Goal: Information Seeking & Learning: Learn about a topic

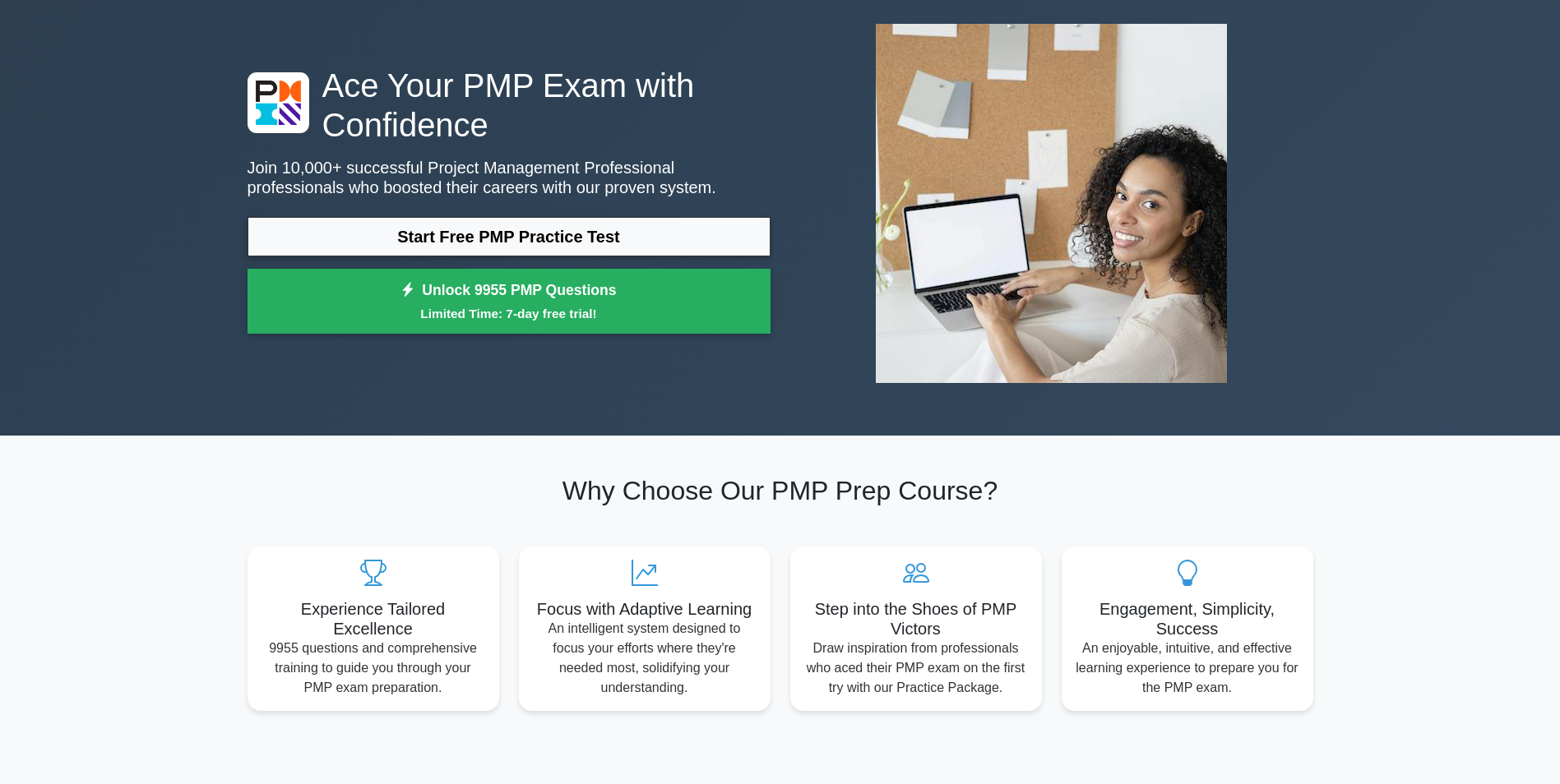
scroll to position [83, 0]
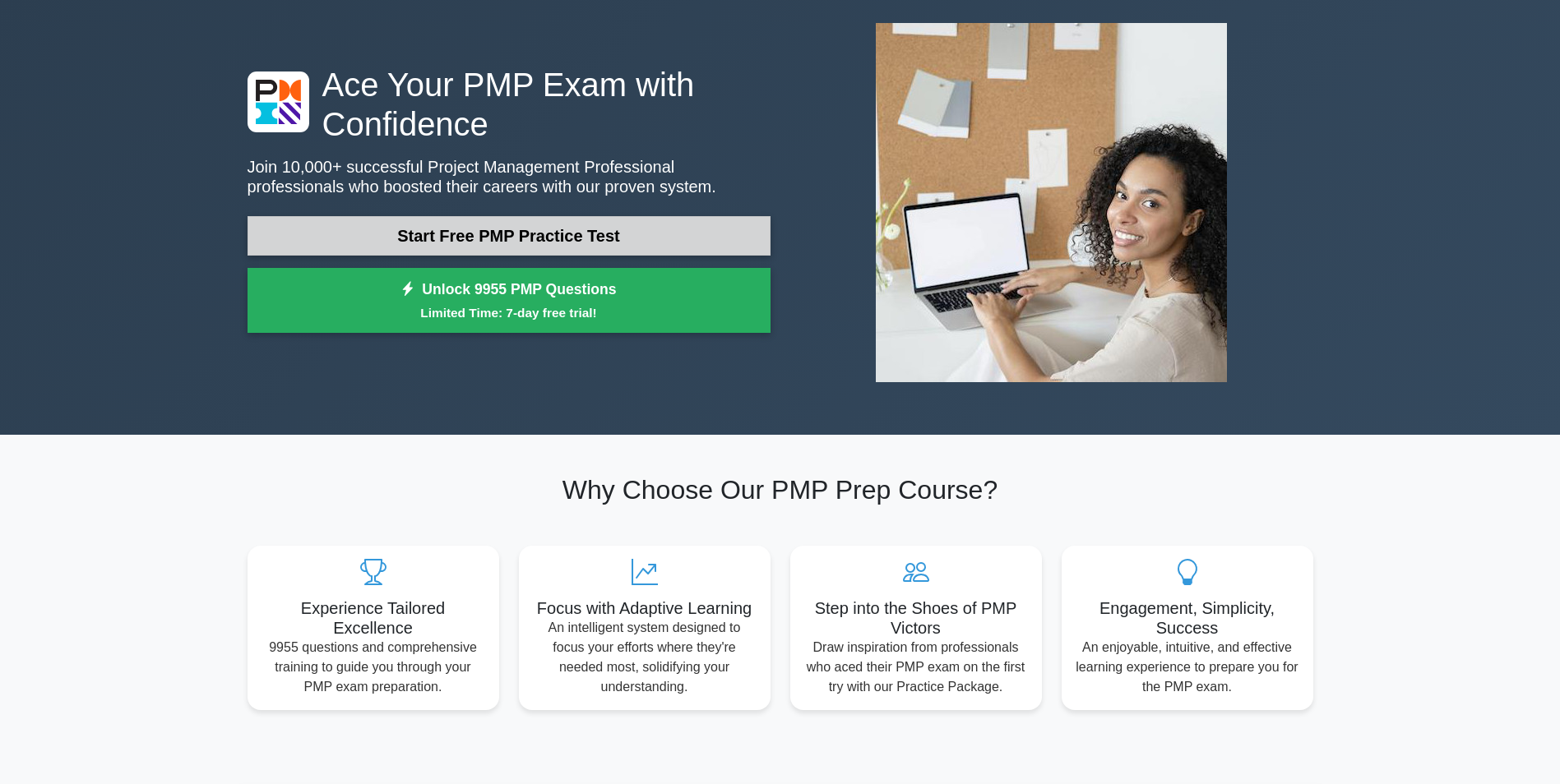
click at [678, 237] on link "Start Free PMP Practice Test" at bounding box center [509, 236] width 522 height 40
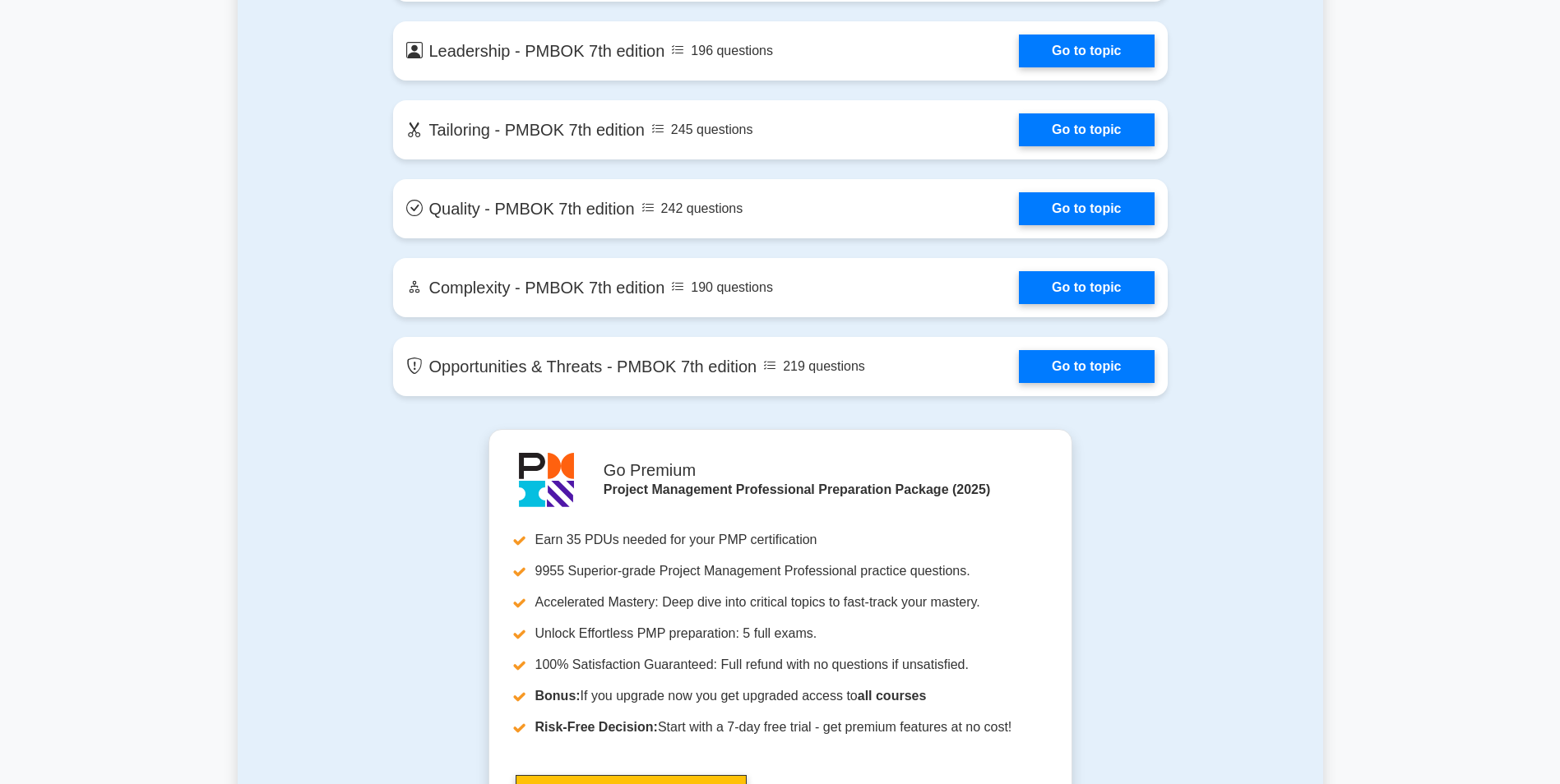
scroll to position [3316, 0]
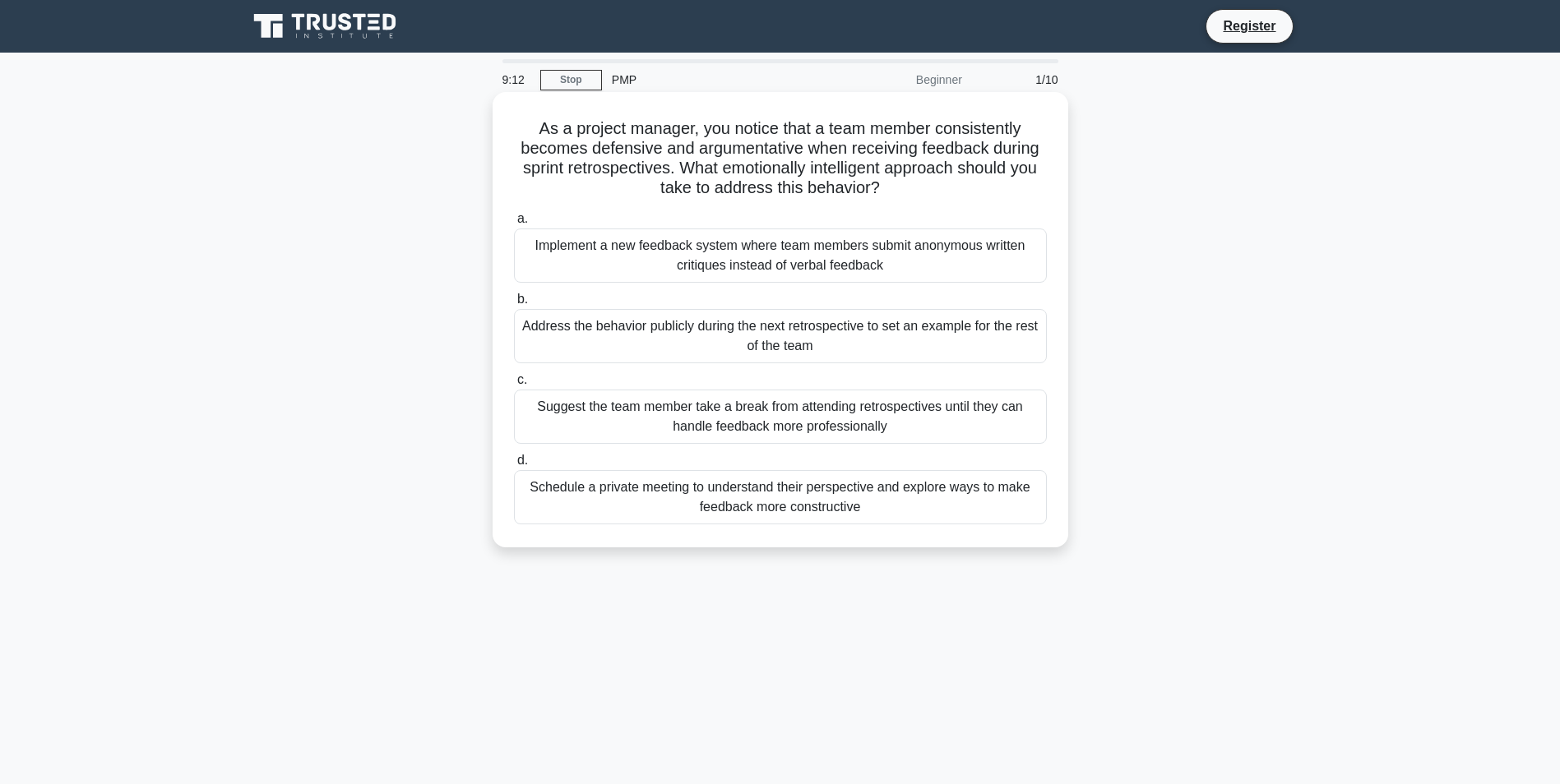
click at [713, 494] on div "Schedule a private meeting to understand their perspective and explore ways to …" at bounding box center [780, 497] width 533 height 54
click at [514, 466] on input "d. Schedule a private meeting to understand their perspective and explore ways …" at bounding box center [514, 461] width 0 height 11
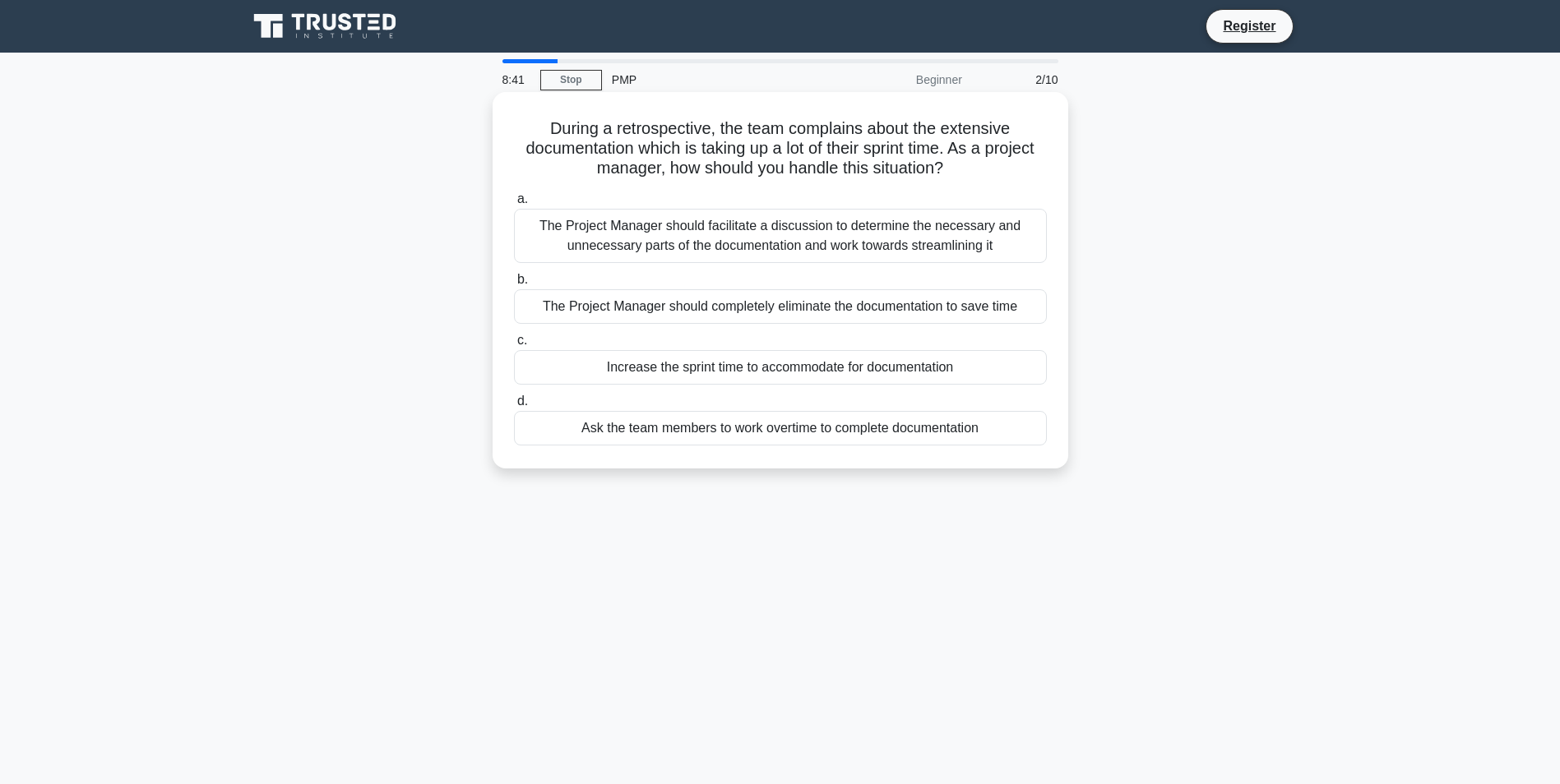
click at [751, 238] on div "The Project Manager should facilitate a discussion to determine the necessary a…" at bounding box center [780, 236] width 533 height 54
click at [514, 205] on input "a. The Project Manager should facilitate a discussion to determine the necessar…" at bounding box center [514, 199] width 0 height 11
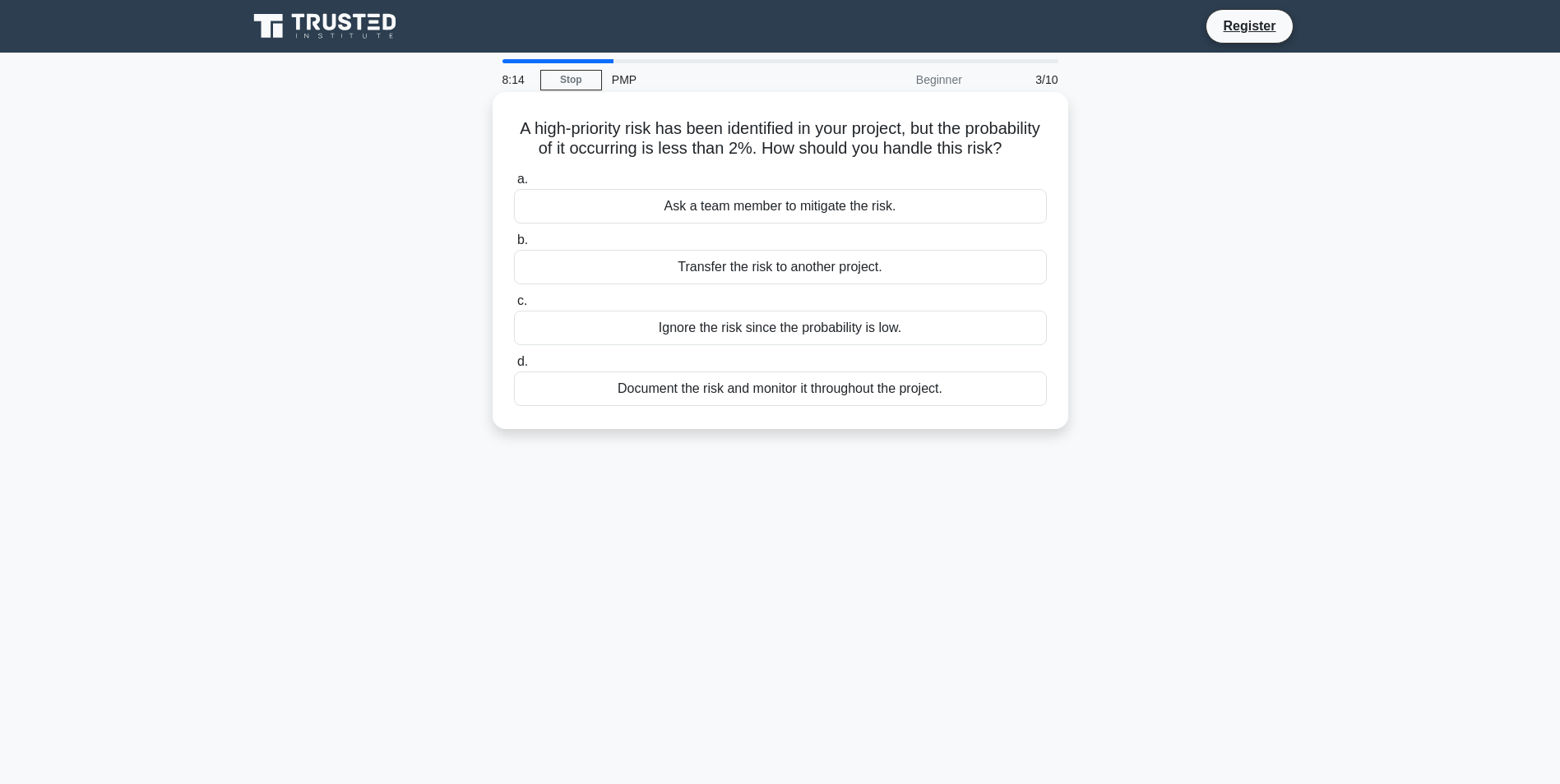
click at [769, 406] on div "Document the risk and monitor it throughout the project." at bounding box center [780, 388] width 533 height 34
click at [514, 367] on input "d. Document the risk and monitor it throughout the project." at bounding box center [514, 363] width 0 height 11
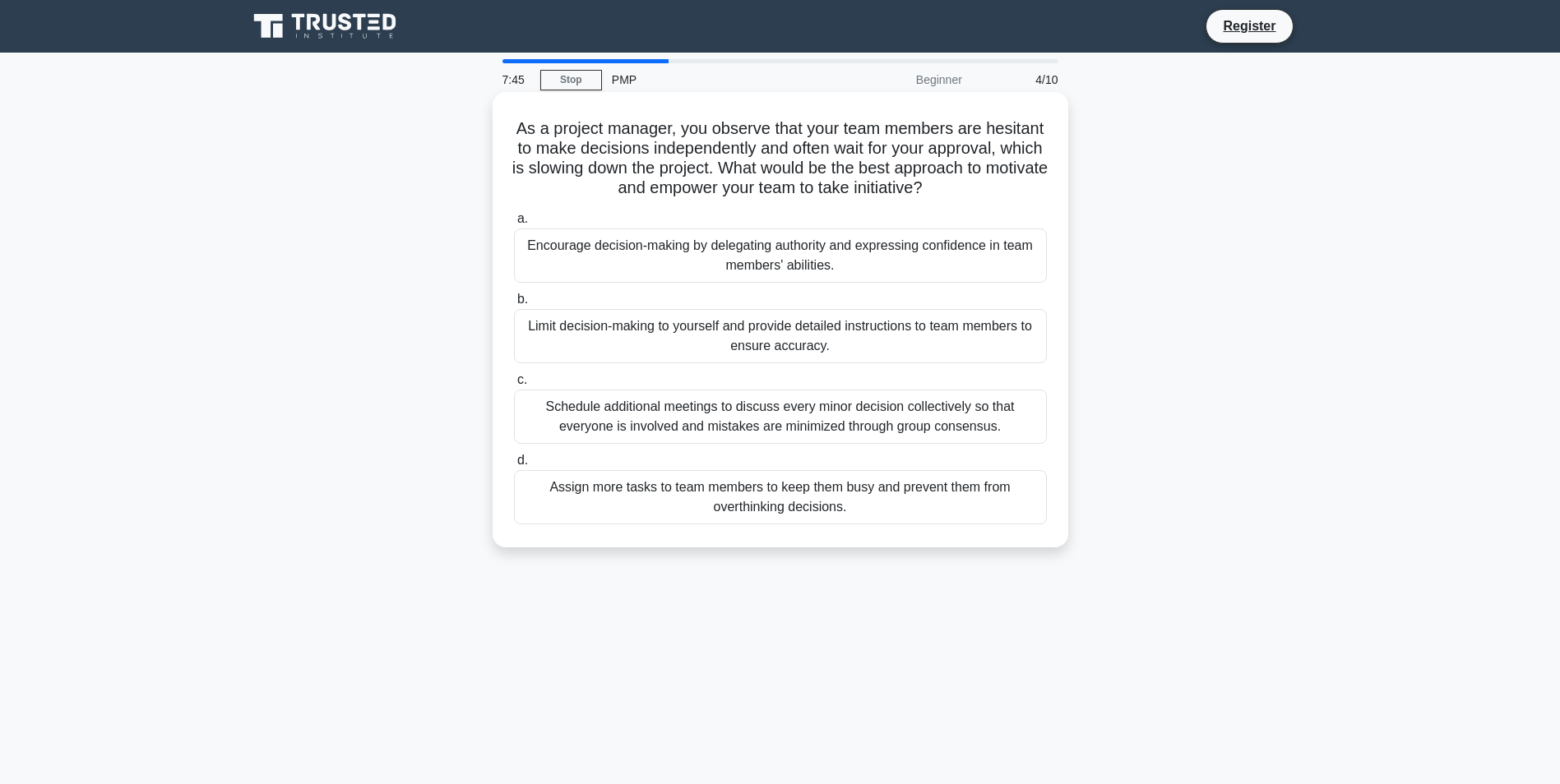
click at [856, 251] on div "Encourage decision-making by delegating authority and expressing confidence in …" at bounding box center [780, 255] width 533 height 54
click at [514, 225] on input "a. Encourage decision-making by delegating authority and expressing confidence …" at bounding box center [514, 219] width 0 height 11
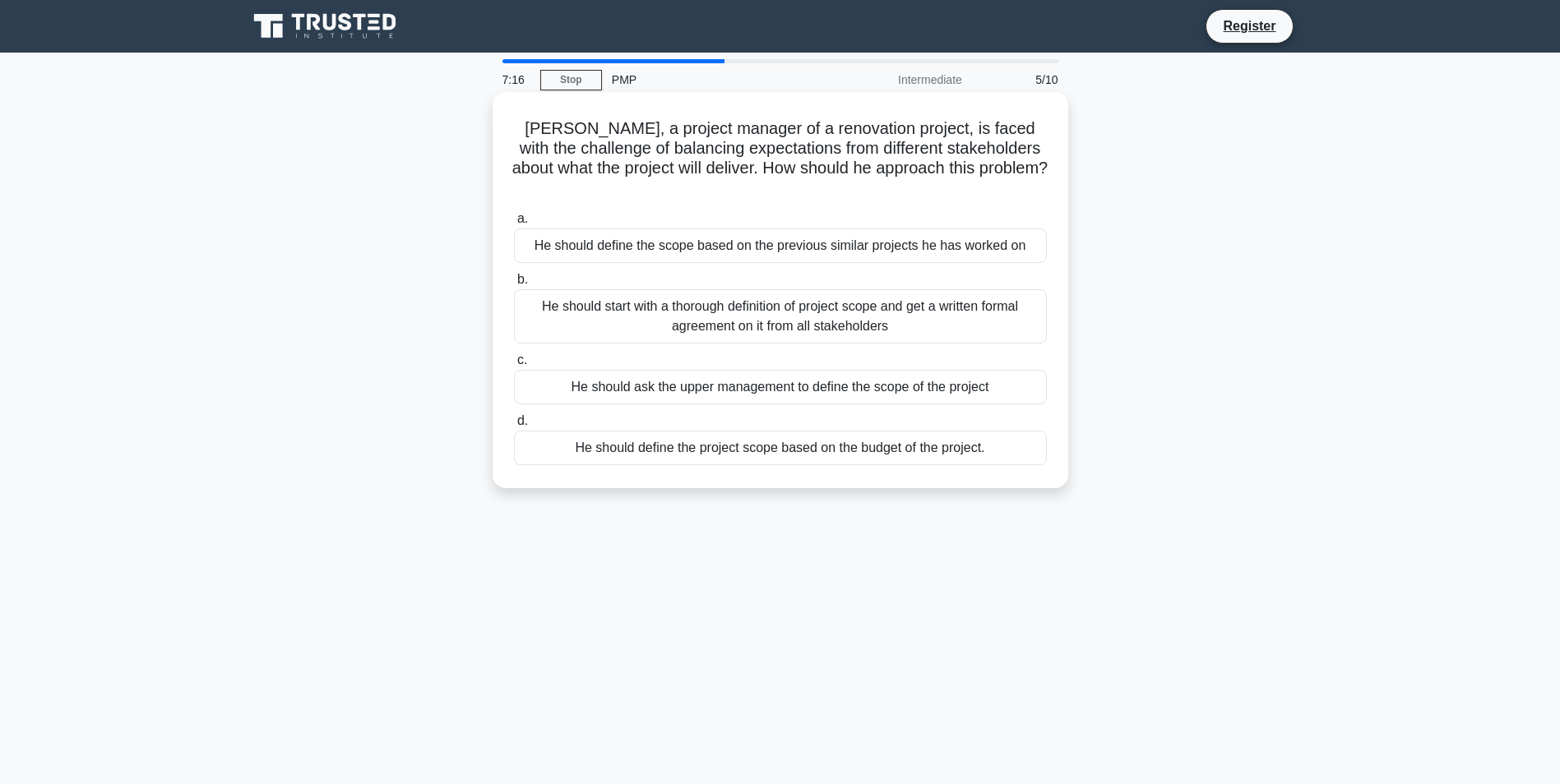
click at [888, 431] on div "He should define the project scope based on the budget of the project." at bounding box center [780, 447] width 533 height 34
click at [514, 427] on input "d. He should define the project scope based on the budget of the project." at bounding box center [514, 421] width 0 height 11
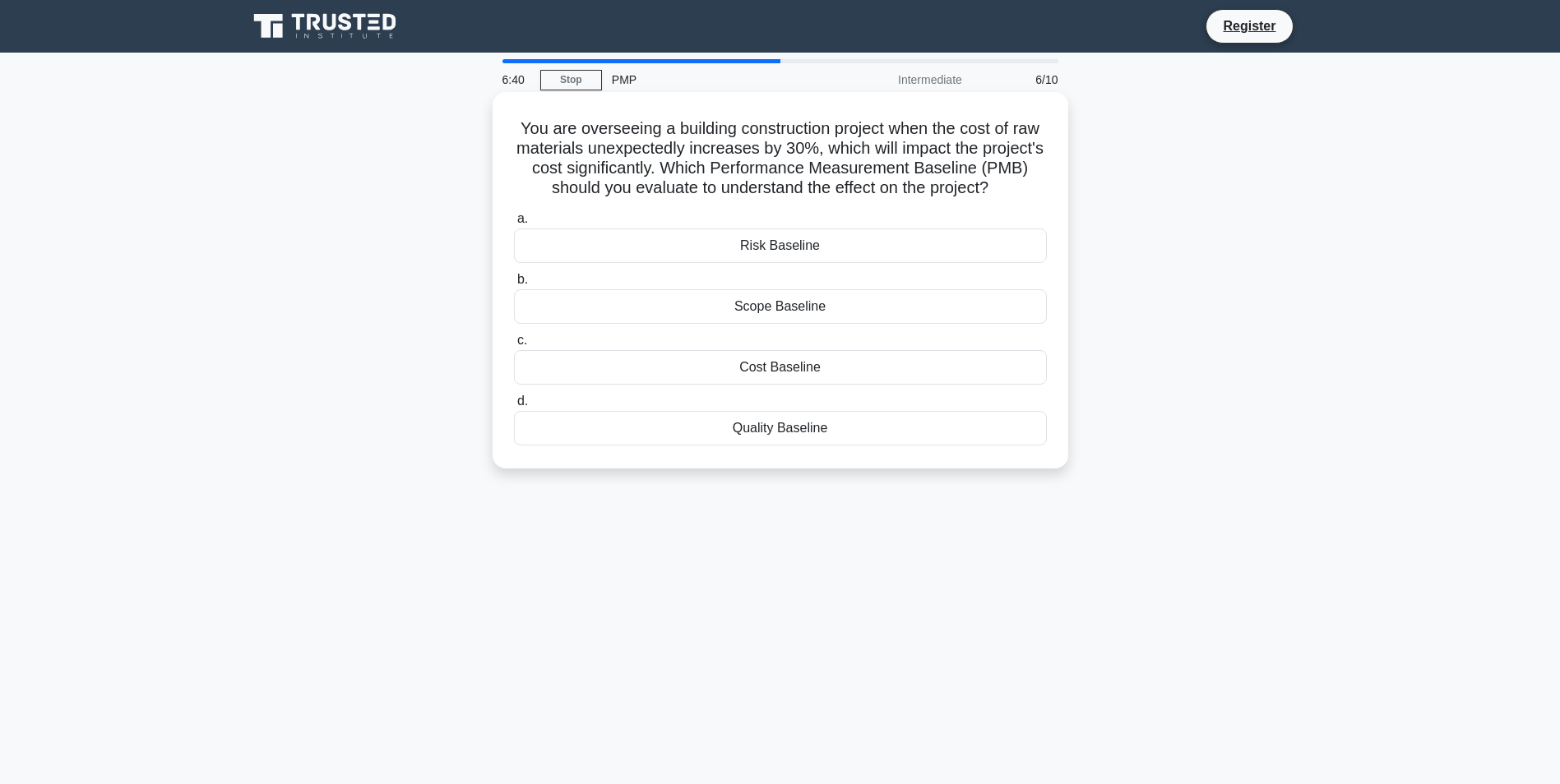
click at [786, 366] on div "Cost Baseline" at bounding box center [780, 366] width 533 height 34
click at [514, 346] on input "c. Cost Baseline" at bounding box center [514, 341] width 0 height 11
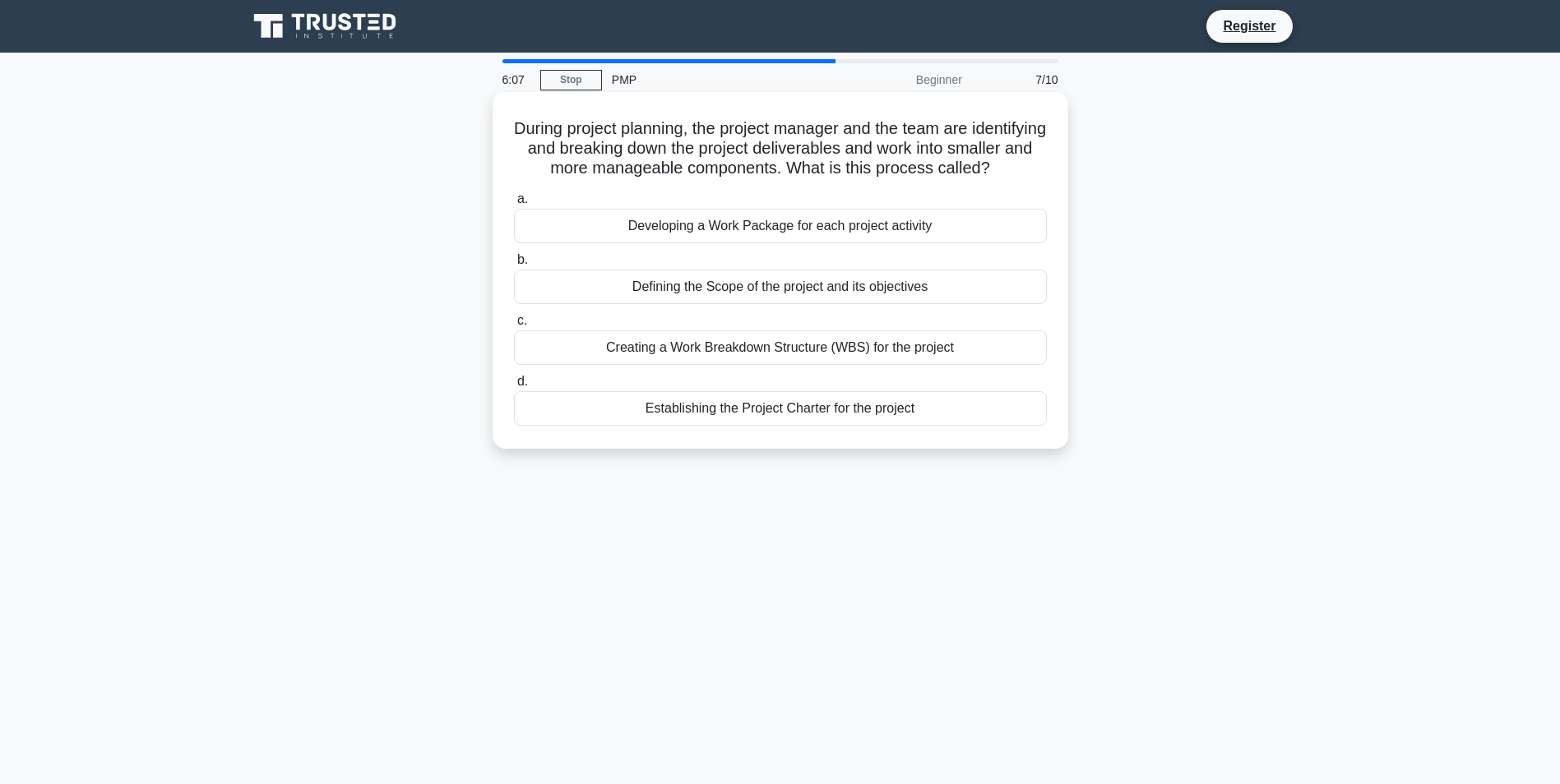
click at [790, 426] on div "Establishing the Project Charter for the project" at bounding box center [780, 408] width 533 height 34
click at [514, 387] on input "d. Establishing the Project Charter for the project" at bounding box center [514, 382] width 0 height 11
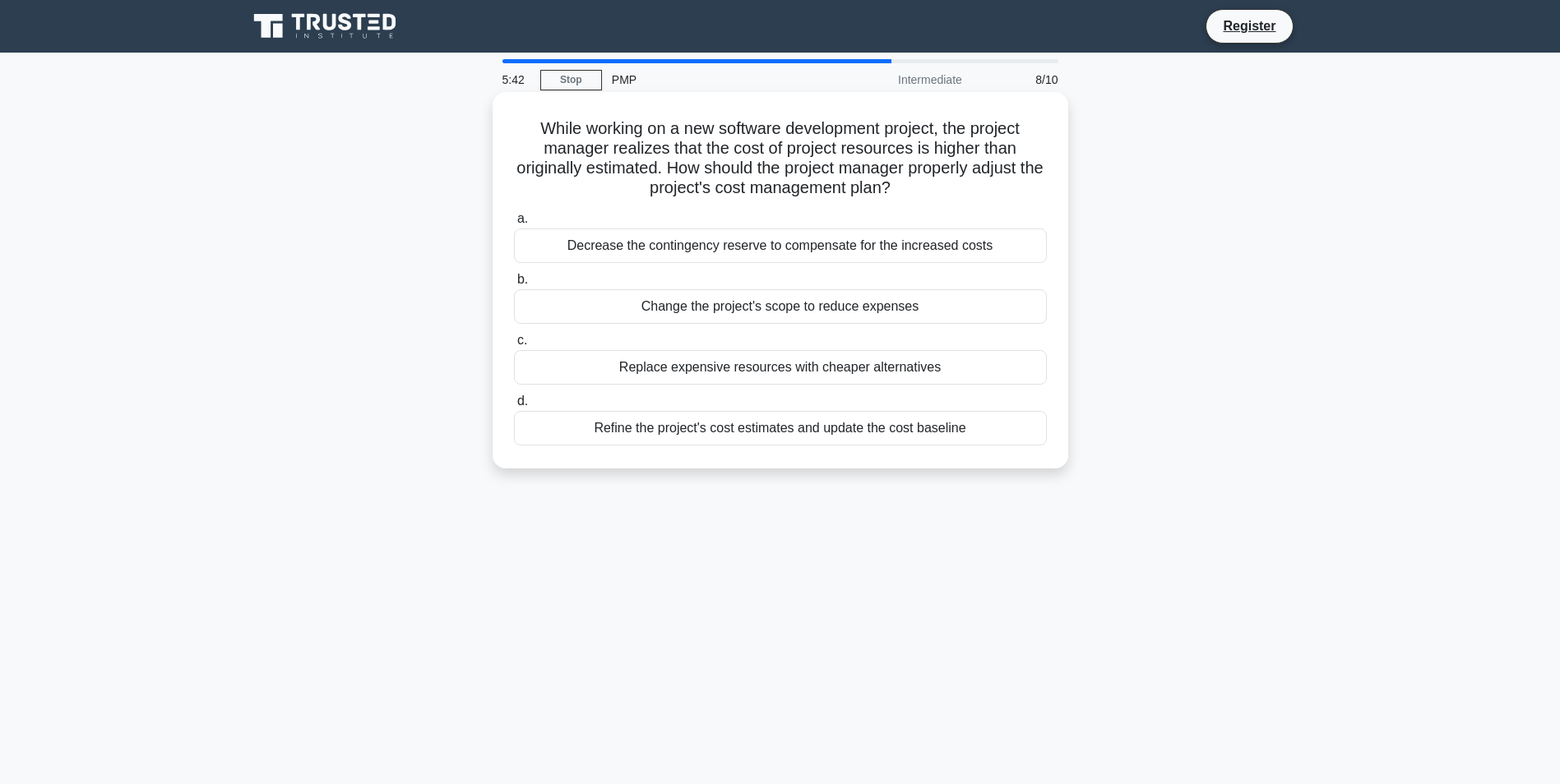
click at [802, 306] on div "Change the project's scope to reduce expenses" at bounding box center [780, 306] width 533 height 34
click at [514, 285] on input "b. Change the project's scope to reduce expenses" at bounding box center [514, 280] width 0 height 11
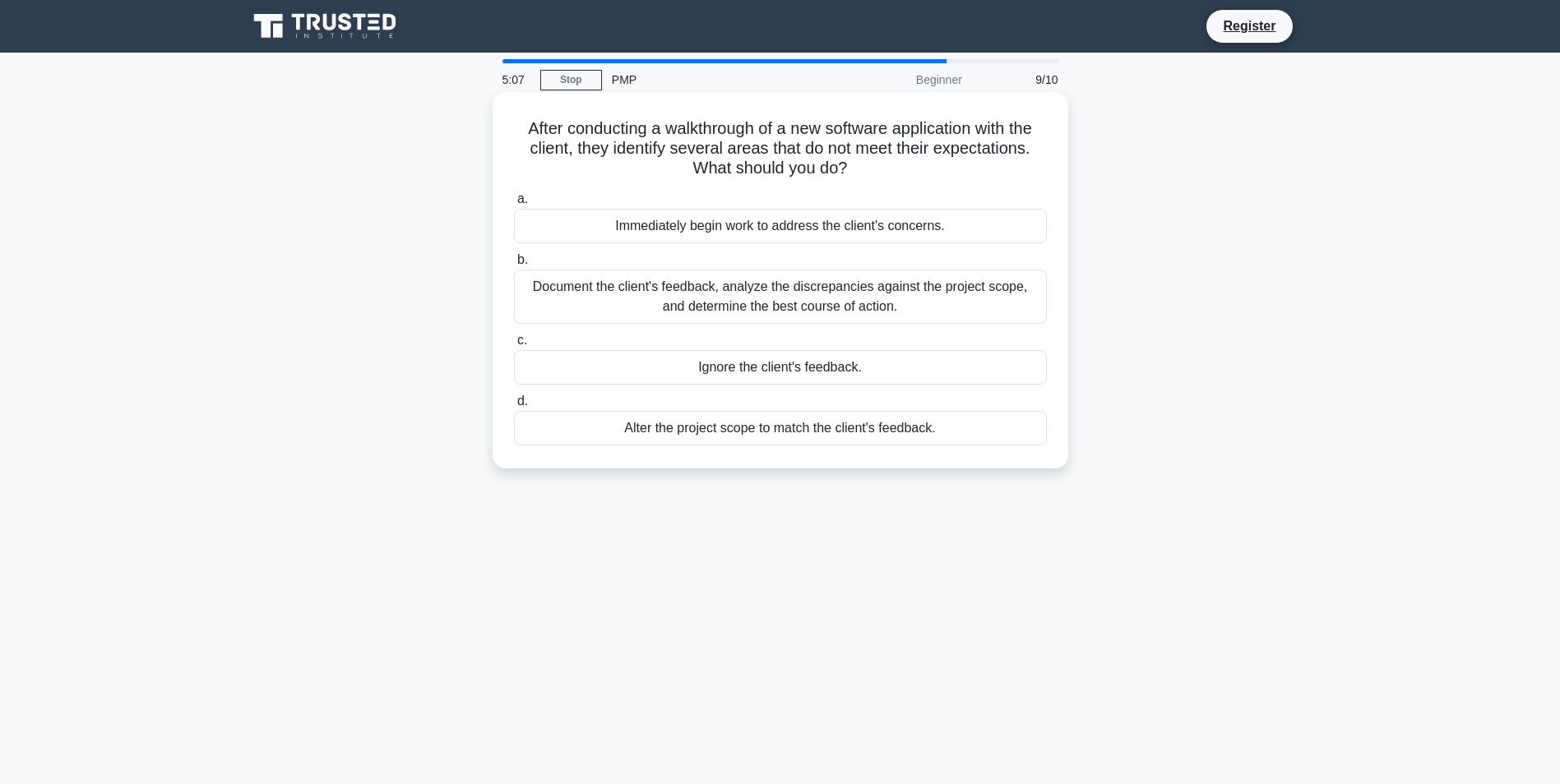
click at [739, 302] on div "Document the client's feedback, analyze the discrepancies against the project s…" at bounding box center [780, 297] width 533 height 54
click at [514, 265] on input "b. Document the client's feedback, analyze the discrepancies against the projec…" at bounding box center [514, 261] width 0 height 11
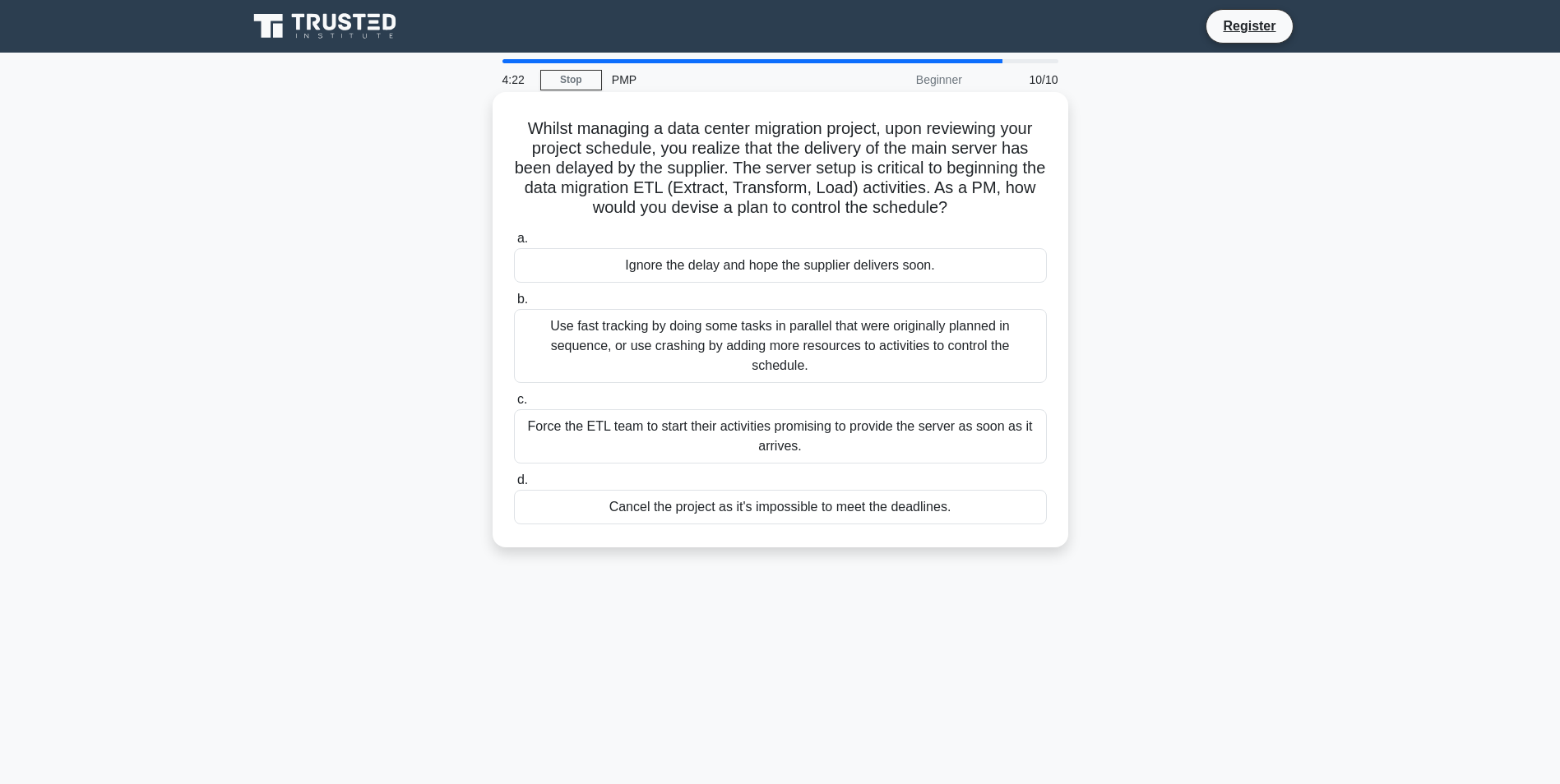
click at [744, 338] on div "Use fast tracking by doing some tasks in parallel that were originally planned …" at bounding box center [780, 346] width 533 height 74
click at [514, 305] on input "b. Use fast tracking by doing some tasks in parallel that were originally plann…" at bounding box center [514, 300] width 0 height 11
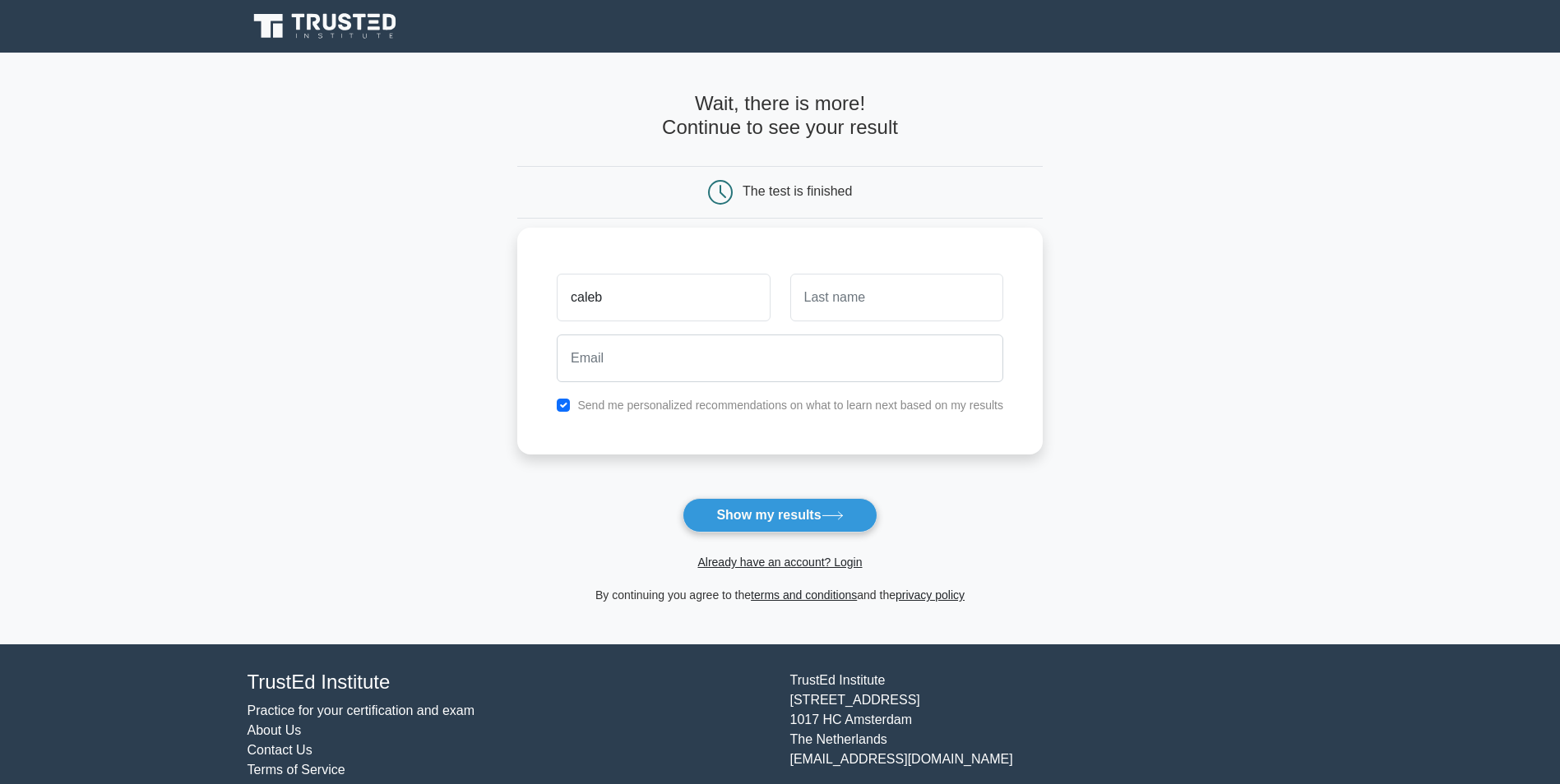
type input "caleb"
click at [846, 302] on input "text" at bounding box center [896, 297] width 213 height 47
type input "kwemoi"
click at [853, 364] on input "email" at bounding box center [780, 358] width 446 height 47
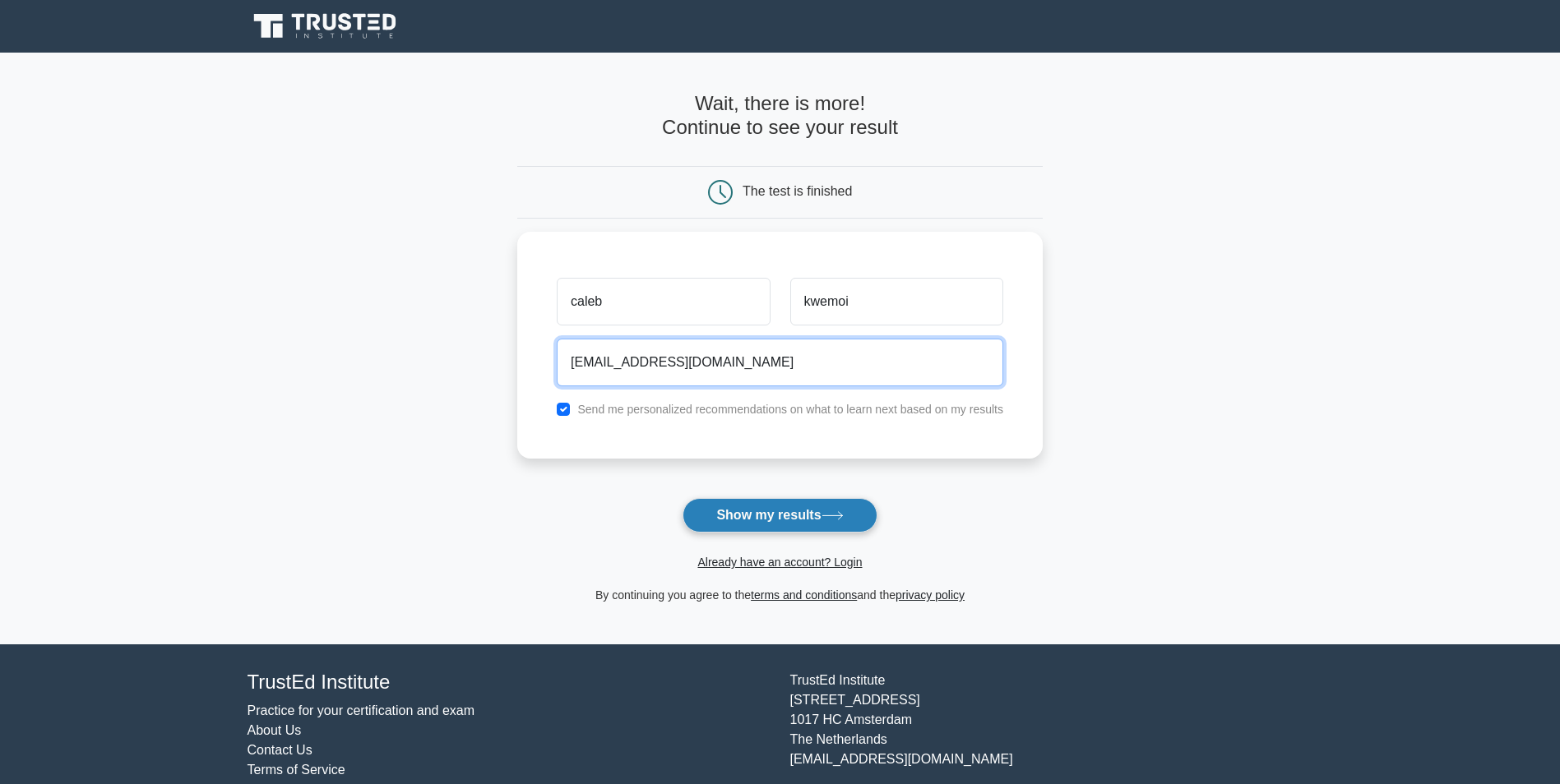
type input "calebkings480@gmail.com"
click at [841, 513] on icon at bounding box center [832, 516] width 22 height 9
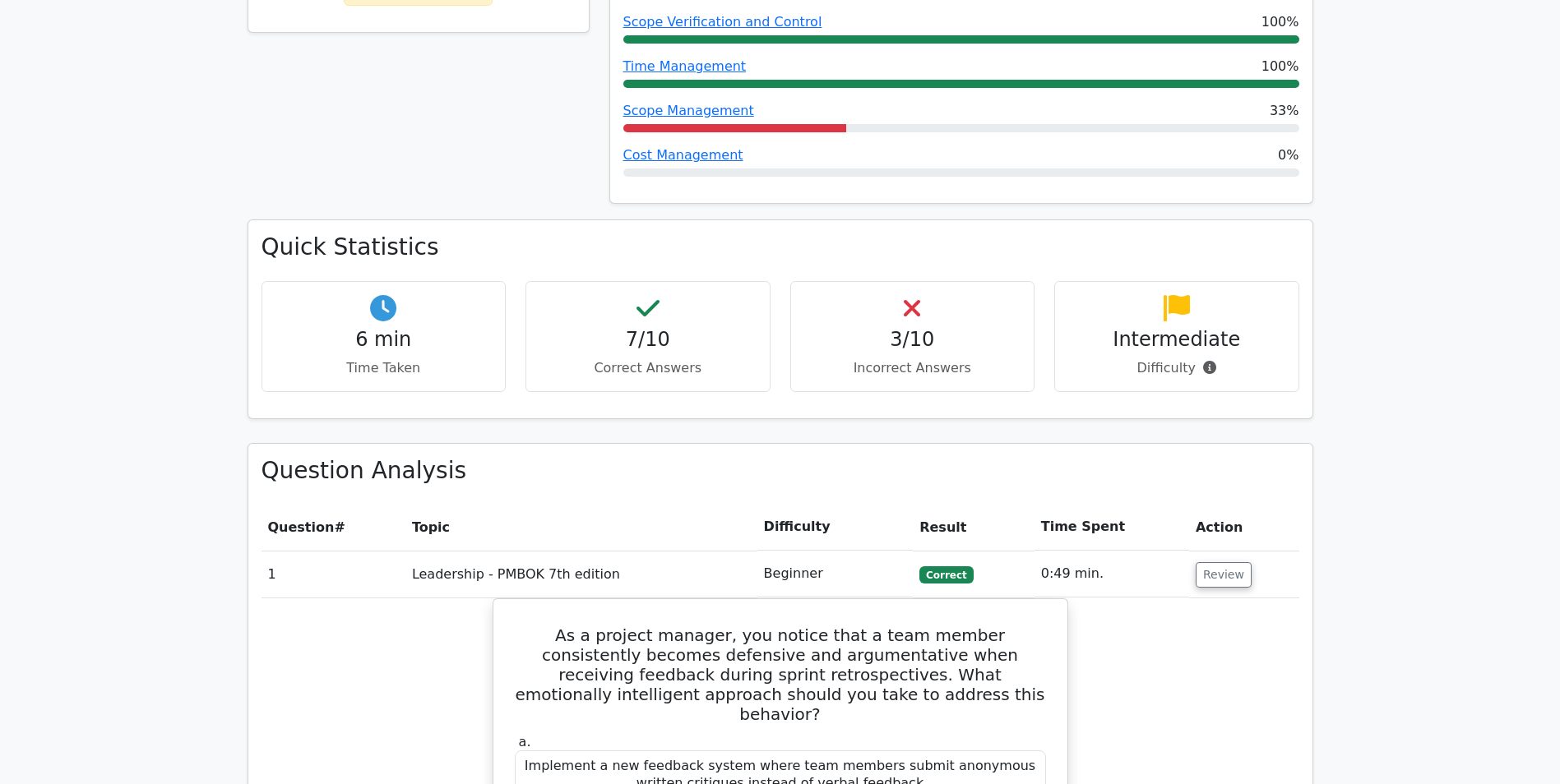
scroll to position [986, 0]
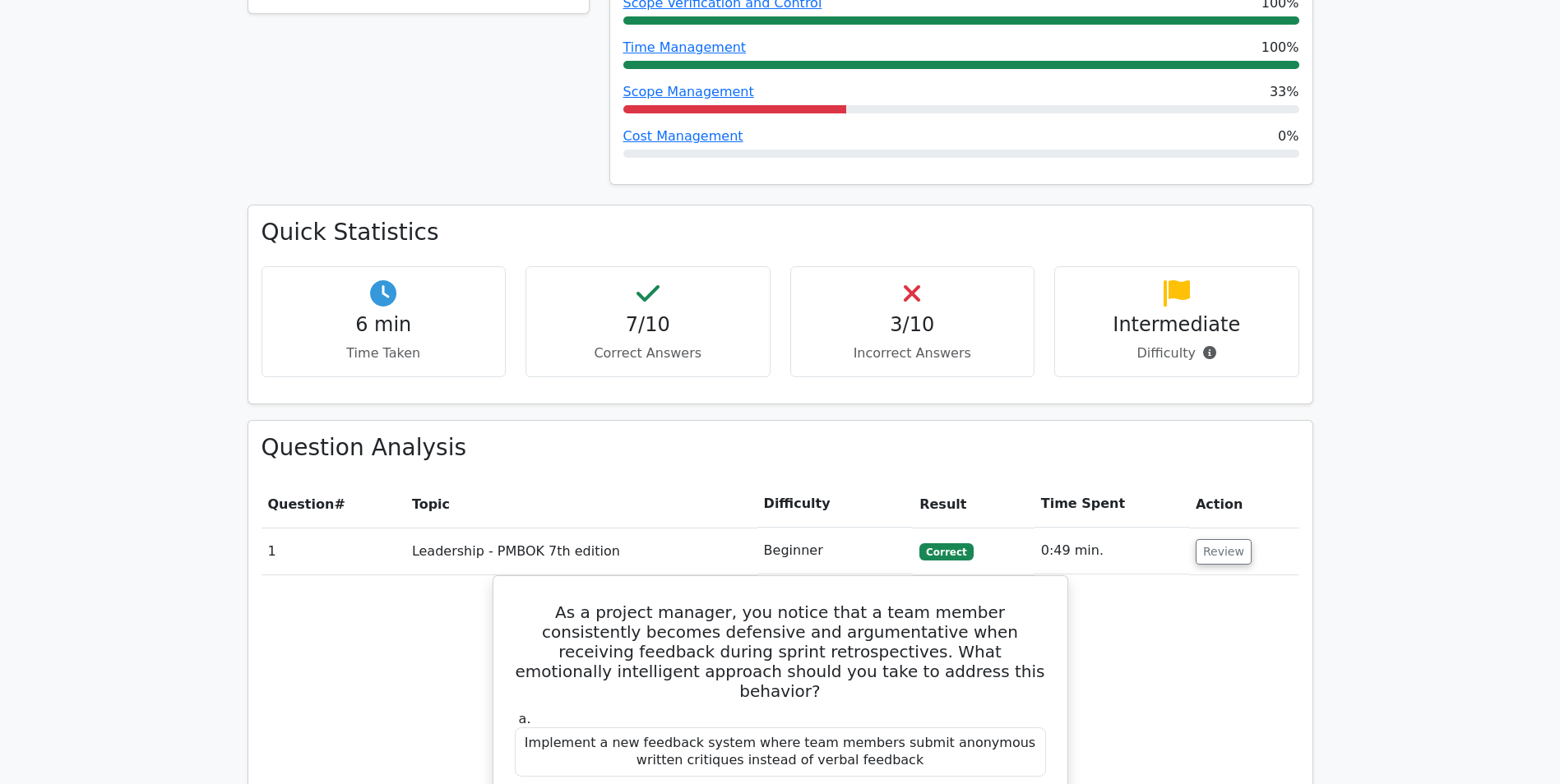
click at [819, 528] on td "Beginner" at bounding box center [835, 551] width 156 height 47
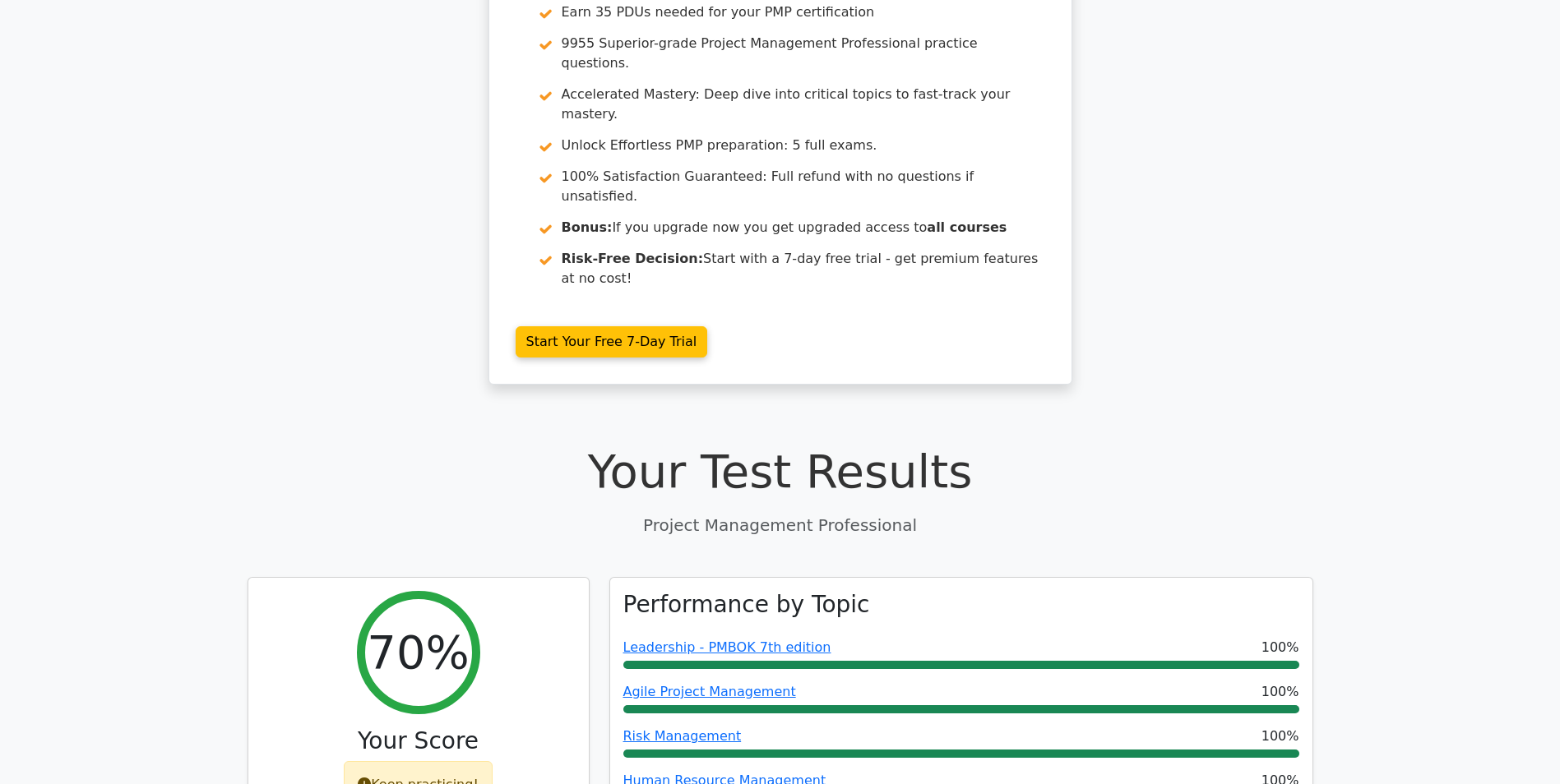
scroll to position [328, 0]
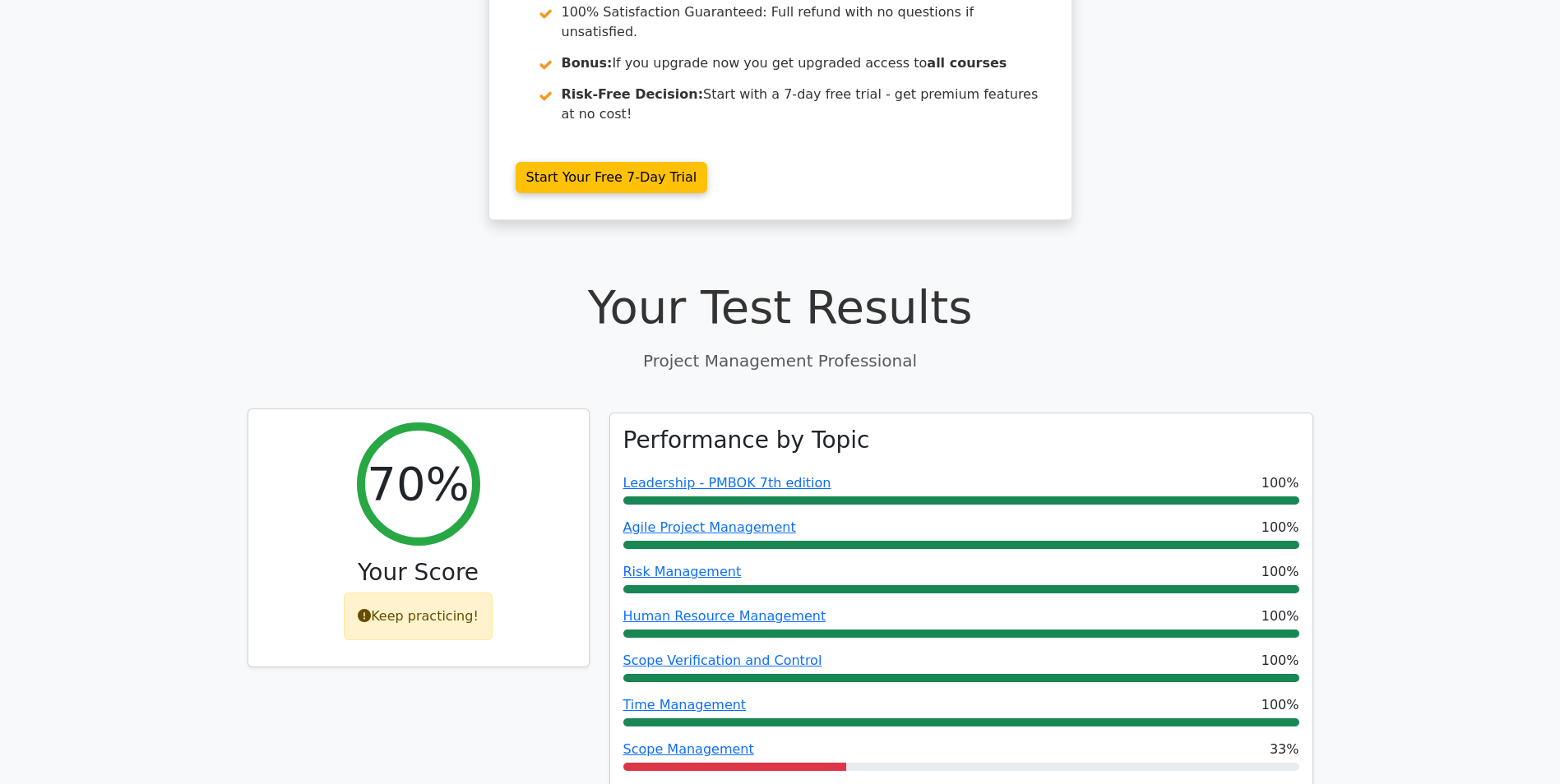
click at [429, 593] on div "Keep practicing!" at bounding box center [418, 616] width 148 height 47
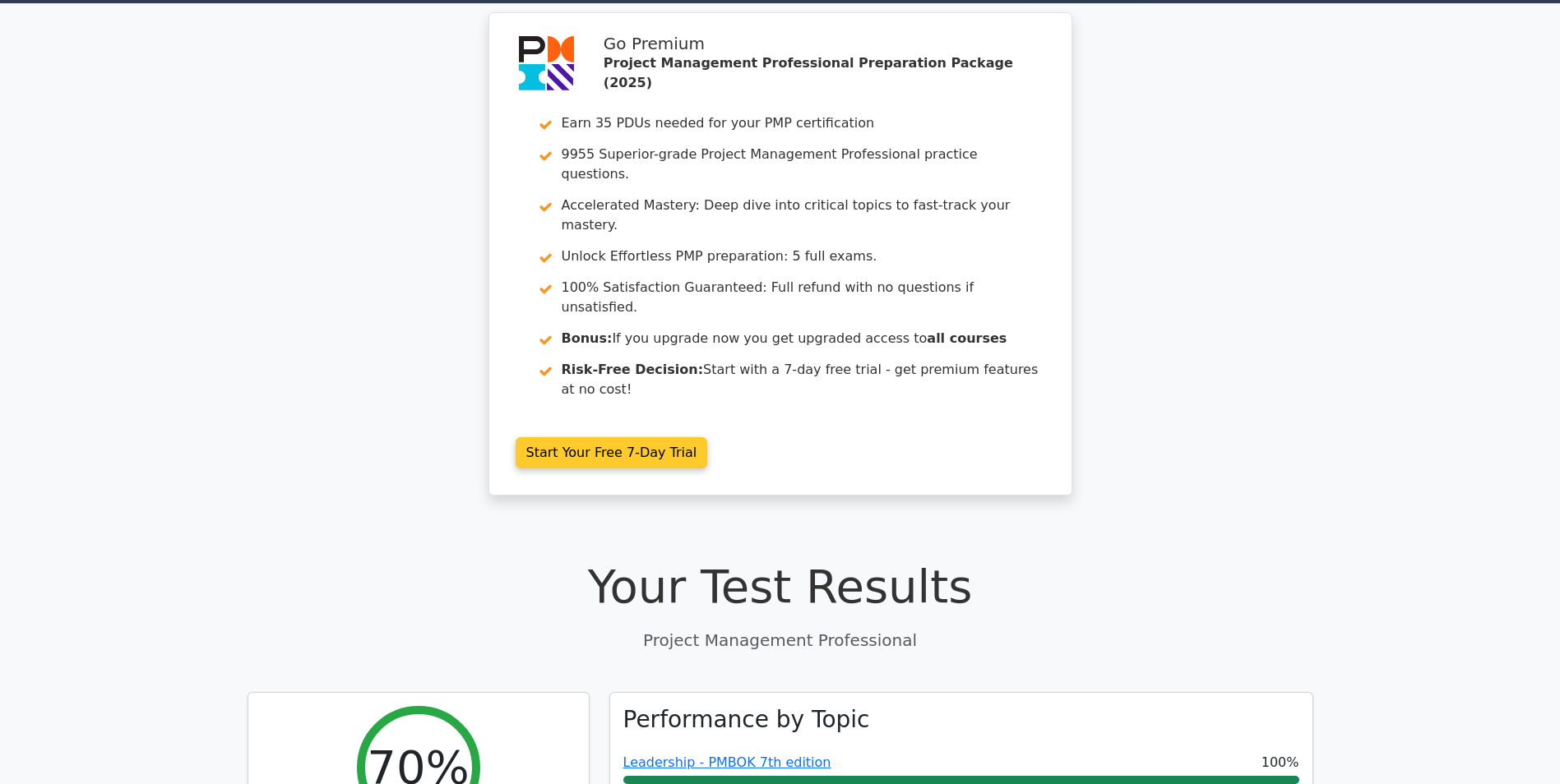
scroll to position [0, 0]
